Goal: Task Accomplishment & Management: Complete application form

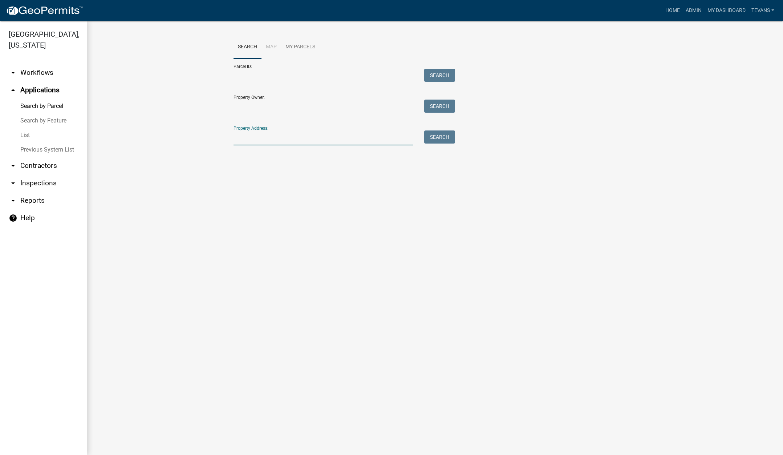
click at [257, 139] on input "Property Address:" at bounding box center [324, 137] width 180 height 15
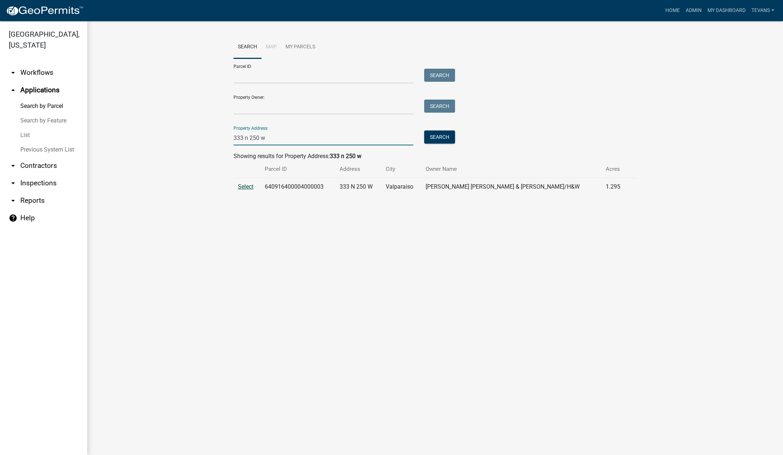
type input "333 n 250 w"
click at [248, 186] on span "Select" at bounding box center [246, 186] width 16 height 7
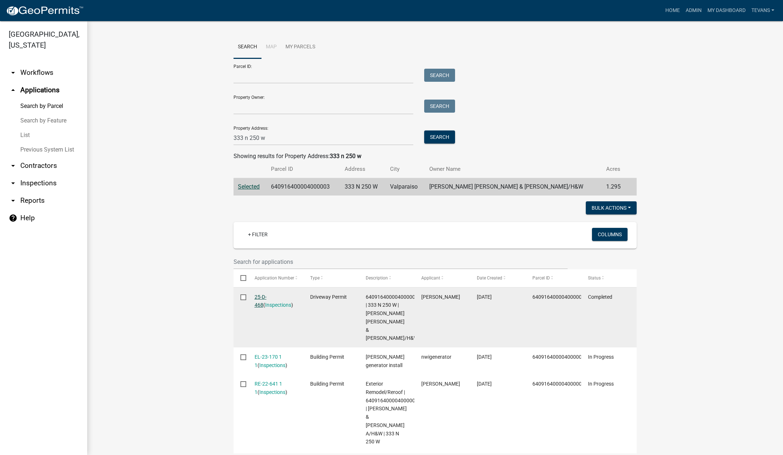
click at [267, 295] on link "25-D-468" at bounding box center [261, 301] width 12 height 14
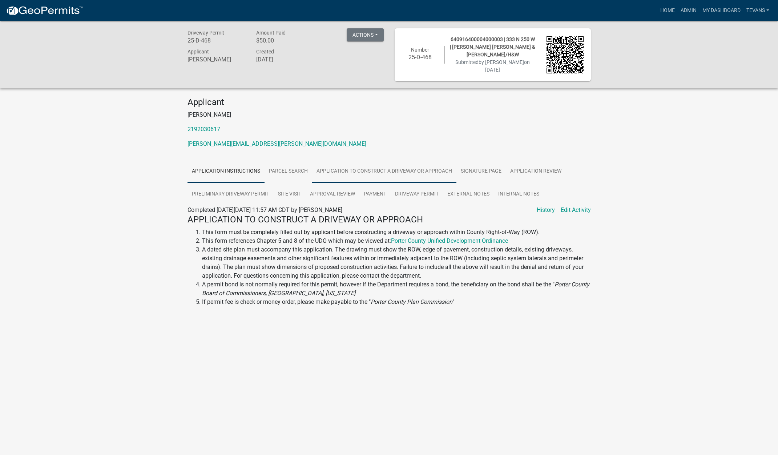
click at [418, 171] on link "Application to Construct a Driveway or Approach" at bounding box center [384, 171] width 144 height 23
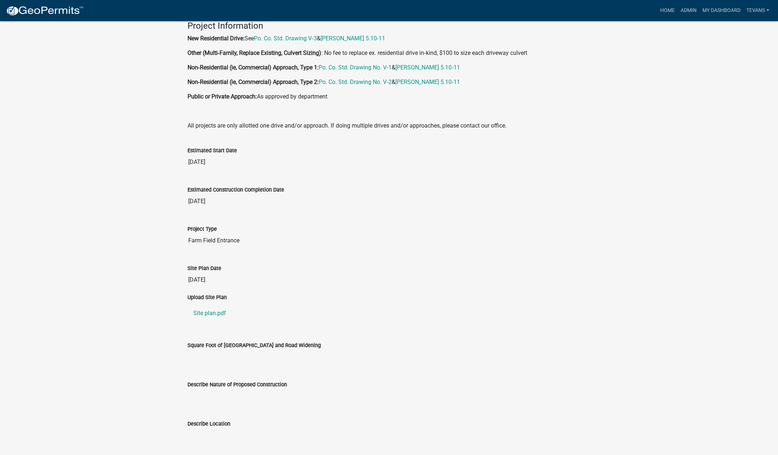
scroll to position [665, 0]
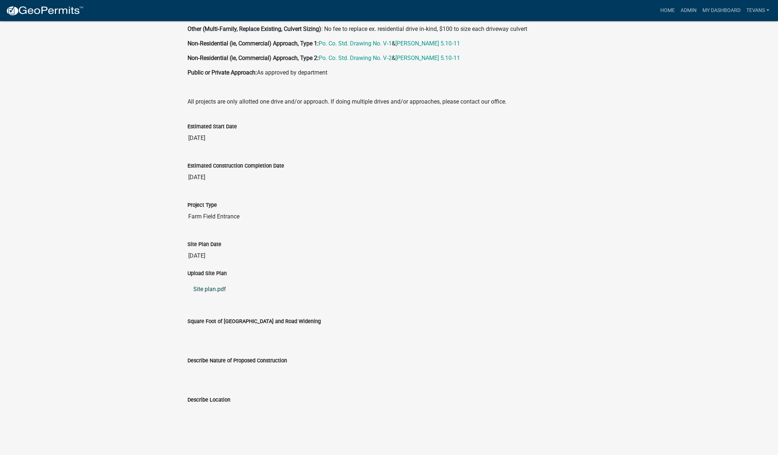
click at [208, 288] on link "Site plan.pdf" at bounding box center [388, 288] width 403 height 17
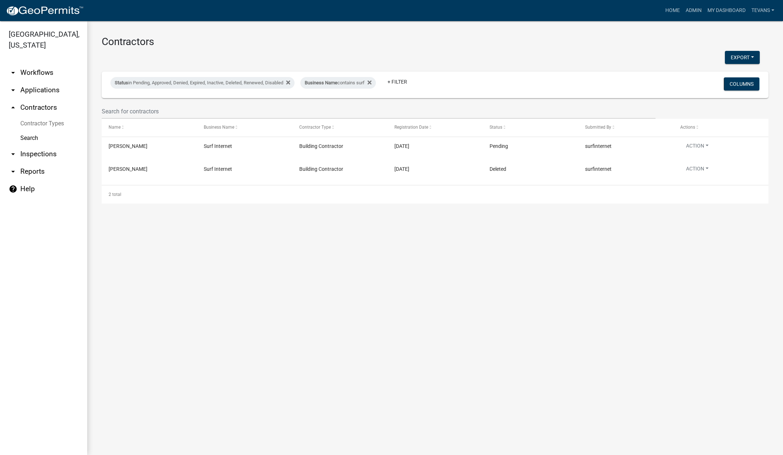
click at [44, 81] on link "arrow_drop_down Applications" at bounding box center [43, 89] width 87 height 17
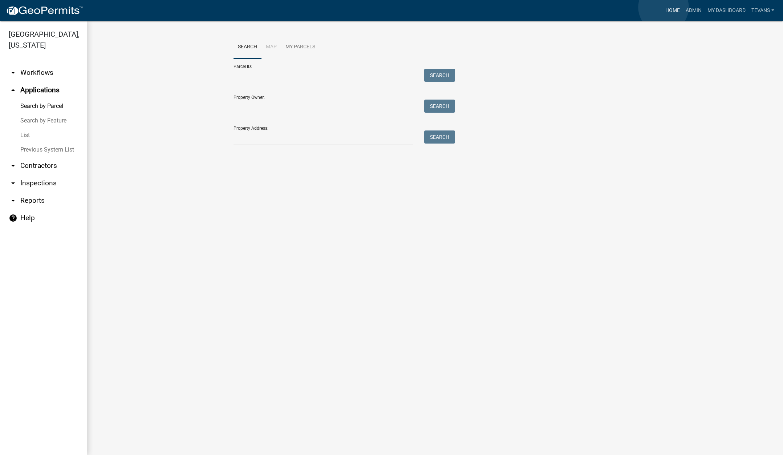
click at [663, 7] on link "Home" at bounding box center [672, 11] width 20 height 14
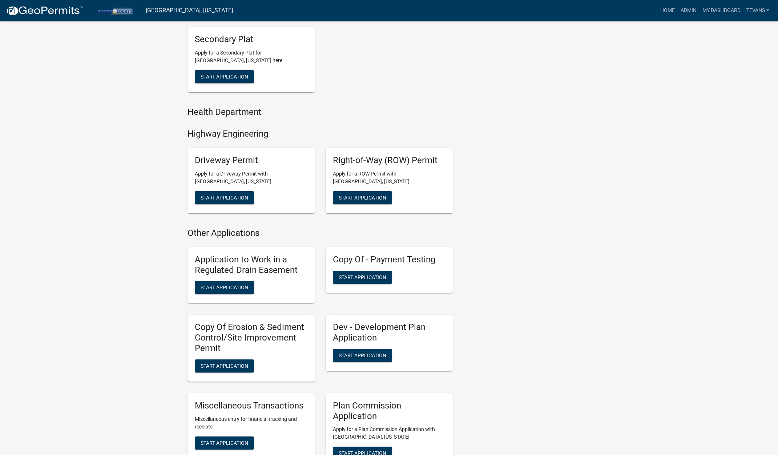
scroll to position [545, 0]
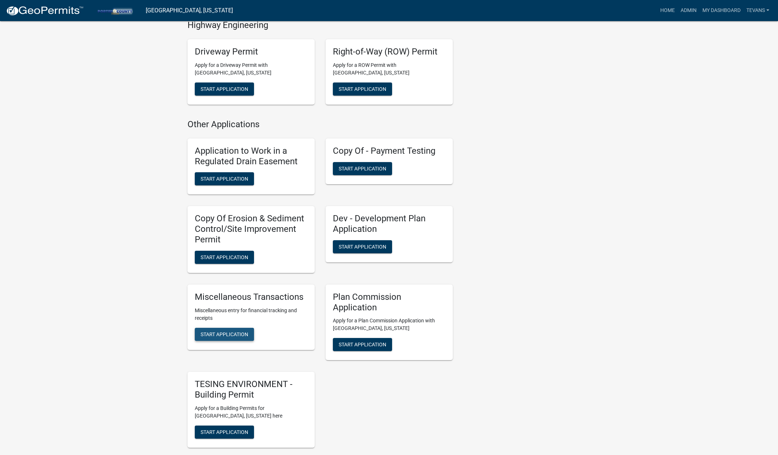
click at [218, 333] on span "Start Application" at bounding box center [224, 334] width 48 height 6
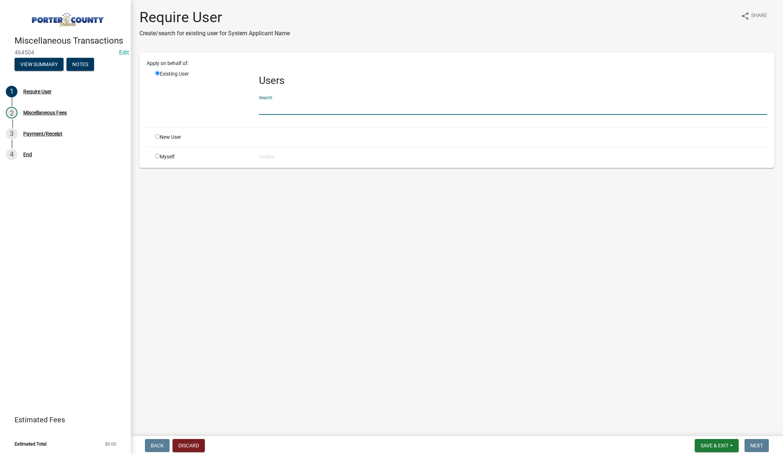
click at [284, 100] on input "text" at bounding box center [513, 107] width 508 height 15
type input "[PERSON_NAME]"
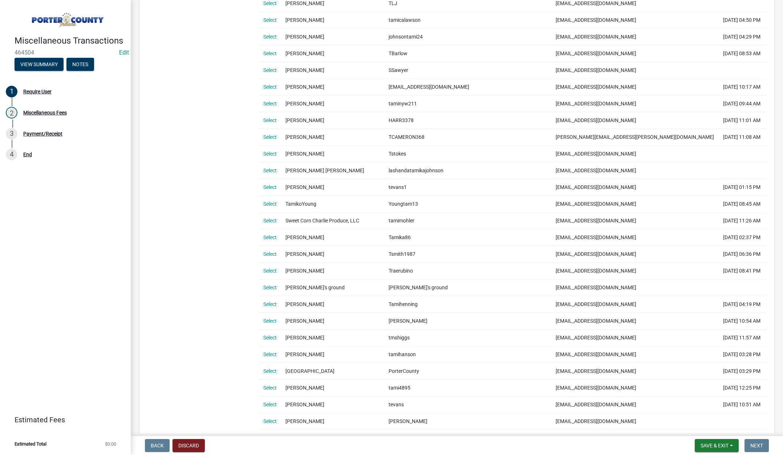
scroll to position [327, 0]
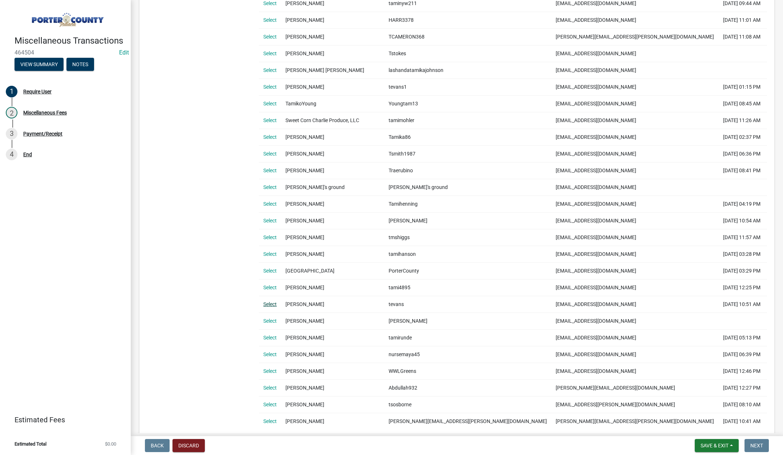
click at [271, 303] on link "Select" at bounding box center [269, 304] width 13 height 6
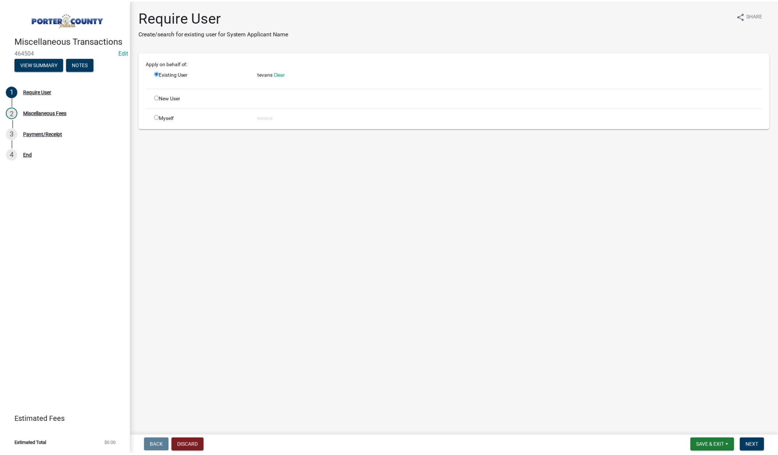
scroll to position [0, 0]
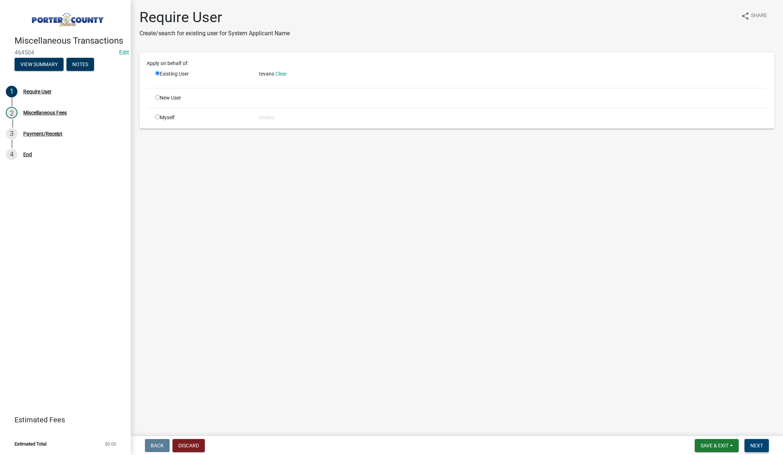
click at [756, 443] on span "Next" at bounding box center [756, 445] width 13 height 6
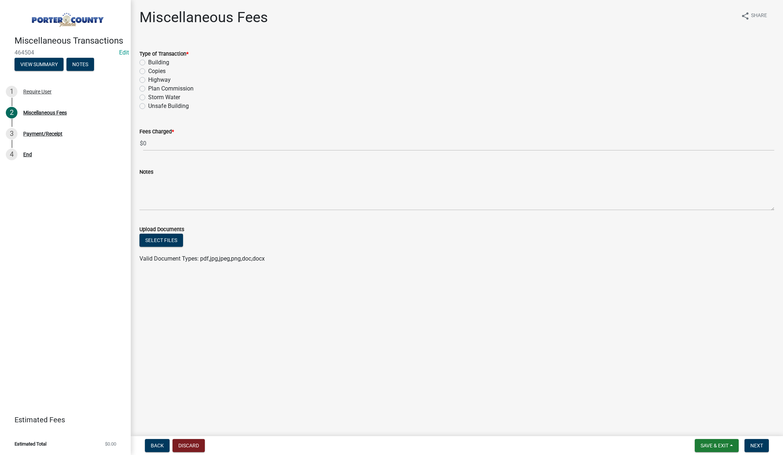
click at [148, 80] on label "Highway" at bounding box center [159, 80] width 23 height 9
click at [148, 80] on input "Highway" at bounding box center [150, 78] width 5 height 5
radio input "true"
click at [169, 149] on input "0" at bounding box center [458, 143] width 631 height 15
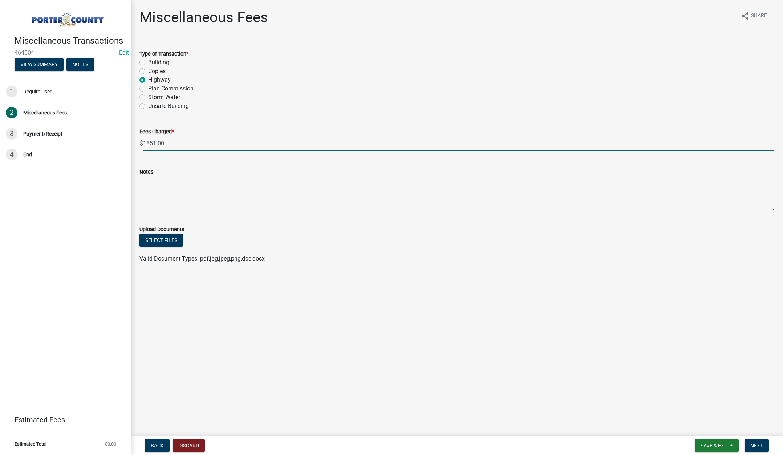
type input "1851.00"
click at [173, 186] on textarea "Notes" at bounding box center [456, 193] width 635 height 34
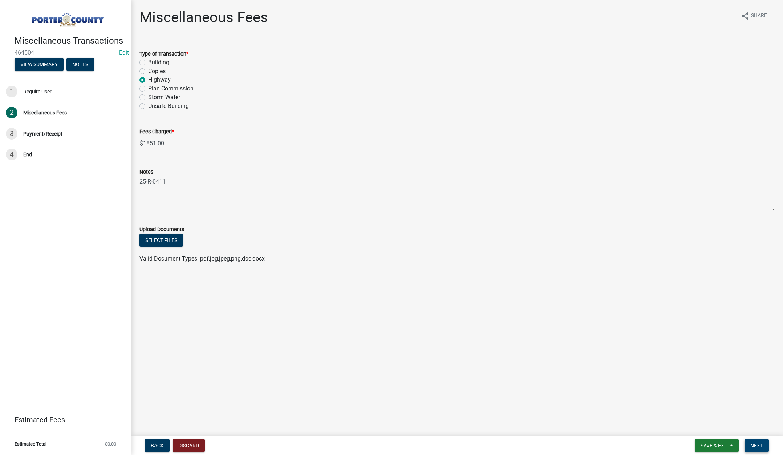
type textarea "25-R-0411"
click at [756, 447] on span "Next" at bounding box center [756, 445] width 13 height 6
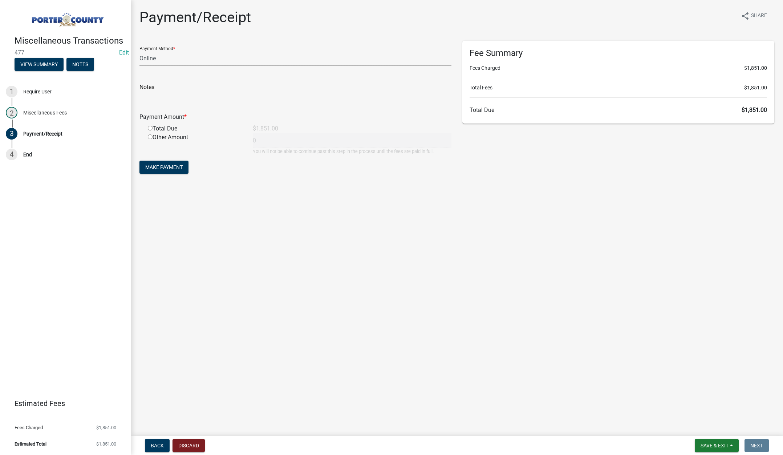
click at [153, 58] on select "Credit Card POS Check Cash Online" at bounding box center [295, 58] width 312 height 15
select select "1: 0"
click at [139, 51] on select "Credit Card POS Check Cash Online" at bounding box center [295, 58] width 312 height 15
click at [150, 88] on input "text" at bounding box center [295, 89] width 312 height 15
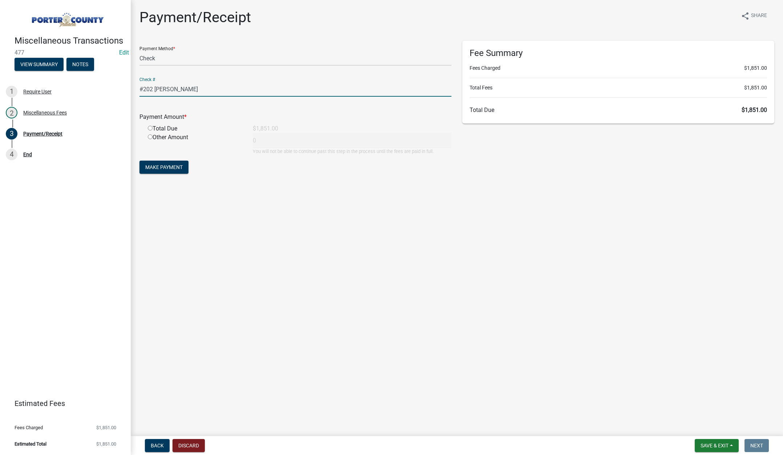
type input "#202 Larry Harrison"
click at [149, 126] on input "radio" at bounding box center [150, 128] width 5 height 5
radio input "true"
type input "1851"
click at [161, 167] on span "Make Payment" at bounding box center [163, 167] width 37 height 6
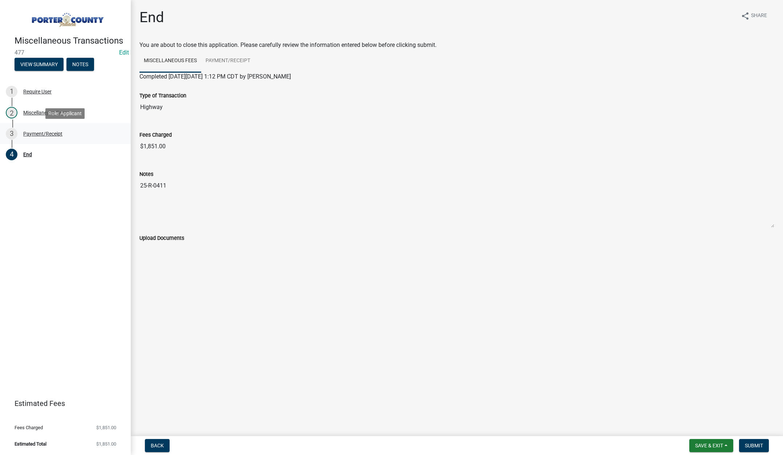
click at [49, 135] on div "Payment/Receipt" at bounding box center [42, 133] width 39 height 5
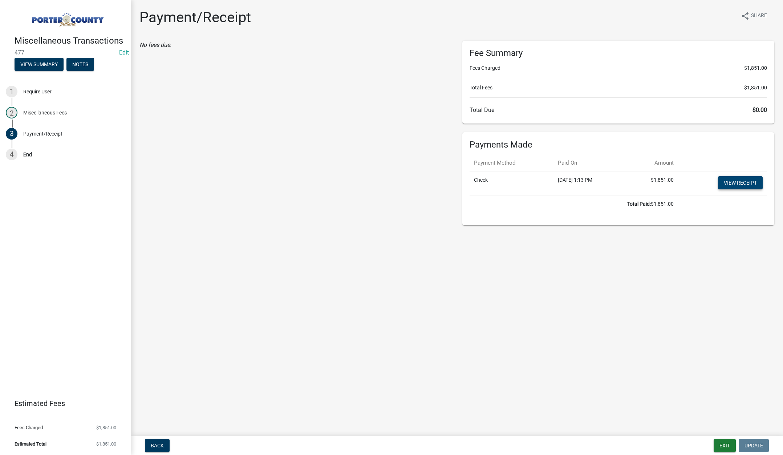
click at [736, 179] on link "View receipt" at bounding box center [740, 182] width 45 height 13
click at [718, 442] on button "Exit" at bounding box center [725, 445] width 22 height 13
